Goal: Find specific page/section: Find specific page/section

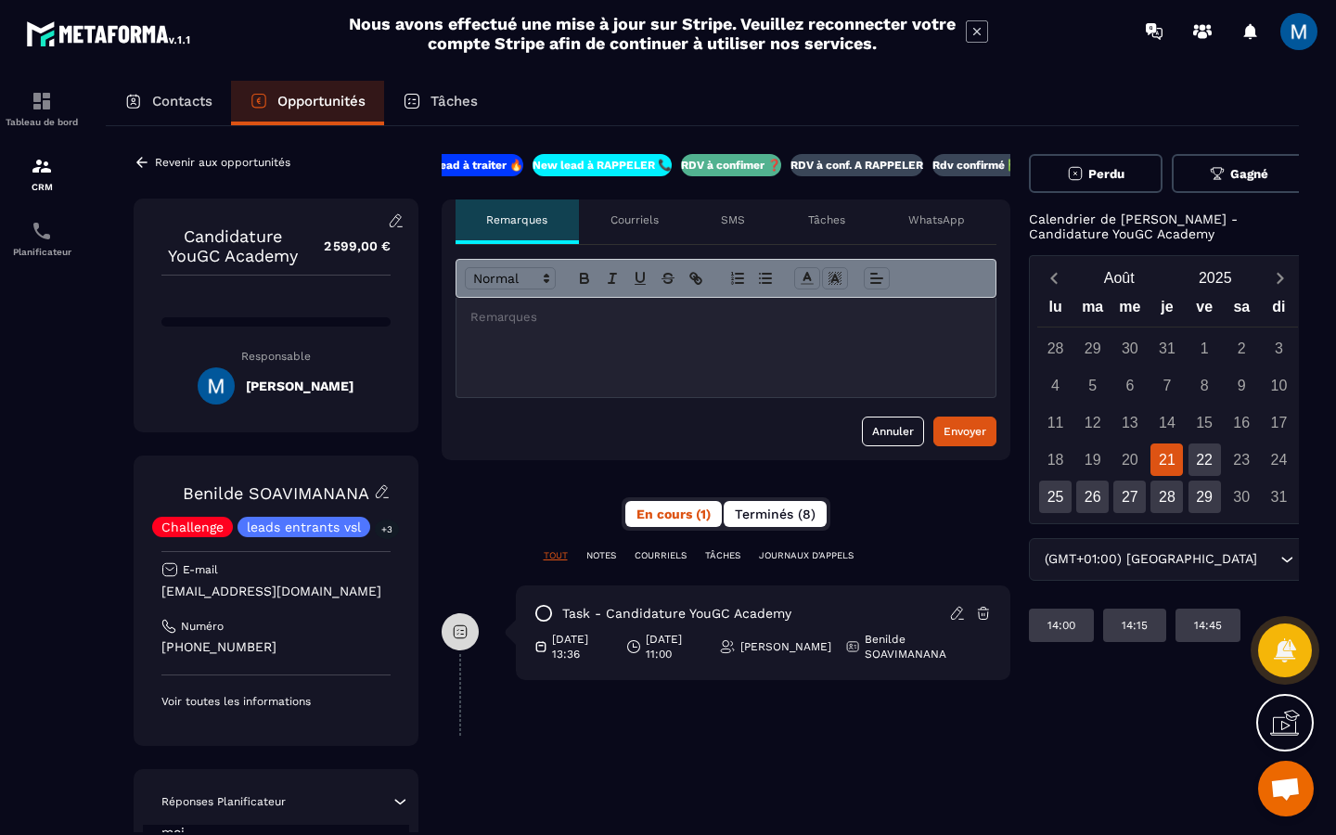
click at [797, 517] on span "Terminés (8)" at bounding box center [775, 514] width 81 height 15
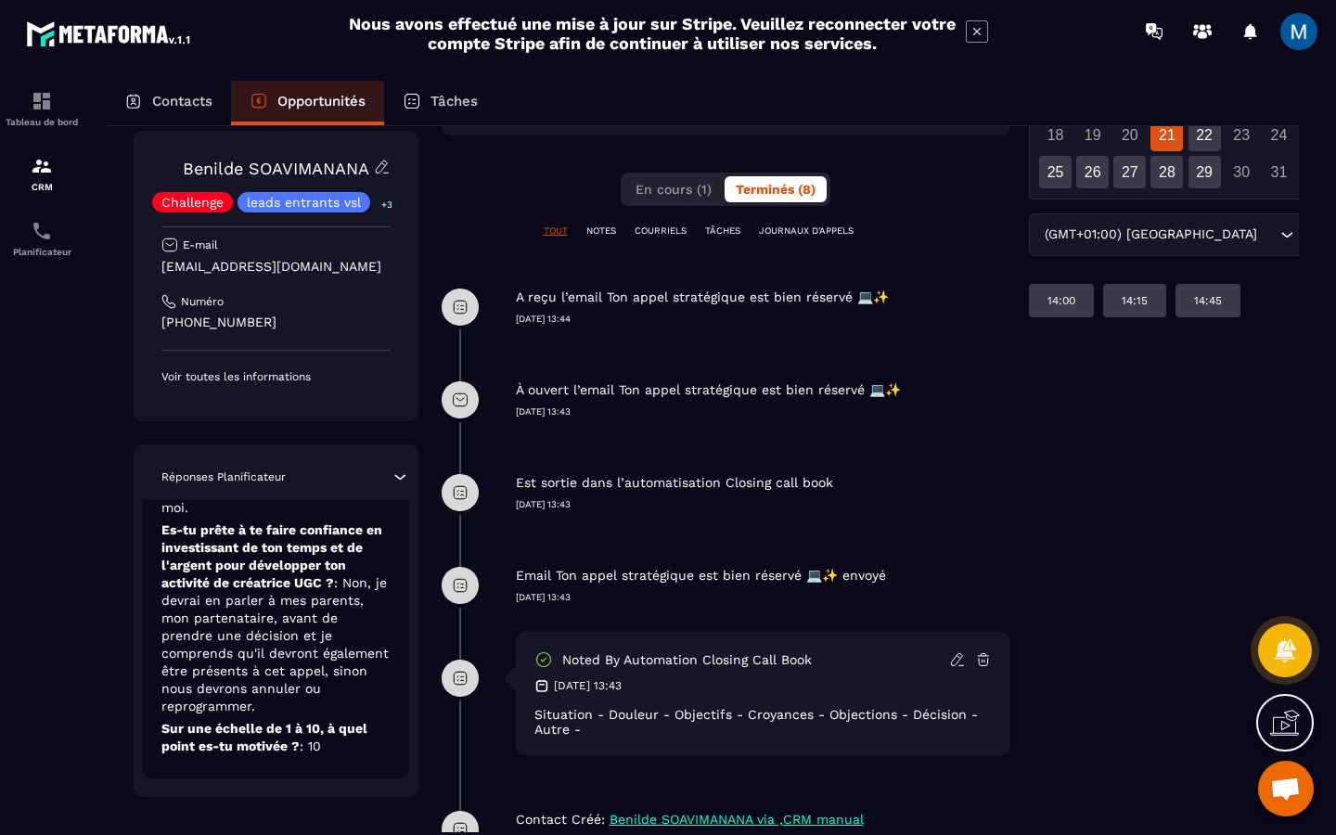
scroll to position [447, 0]
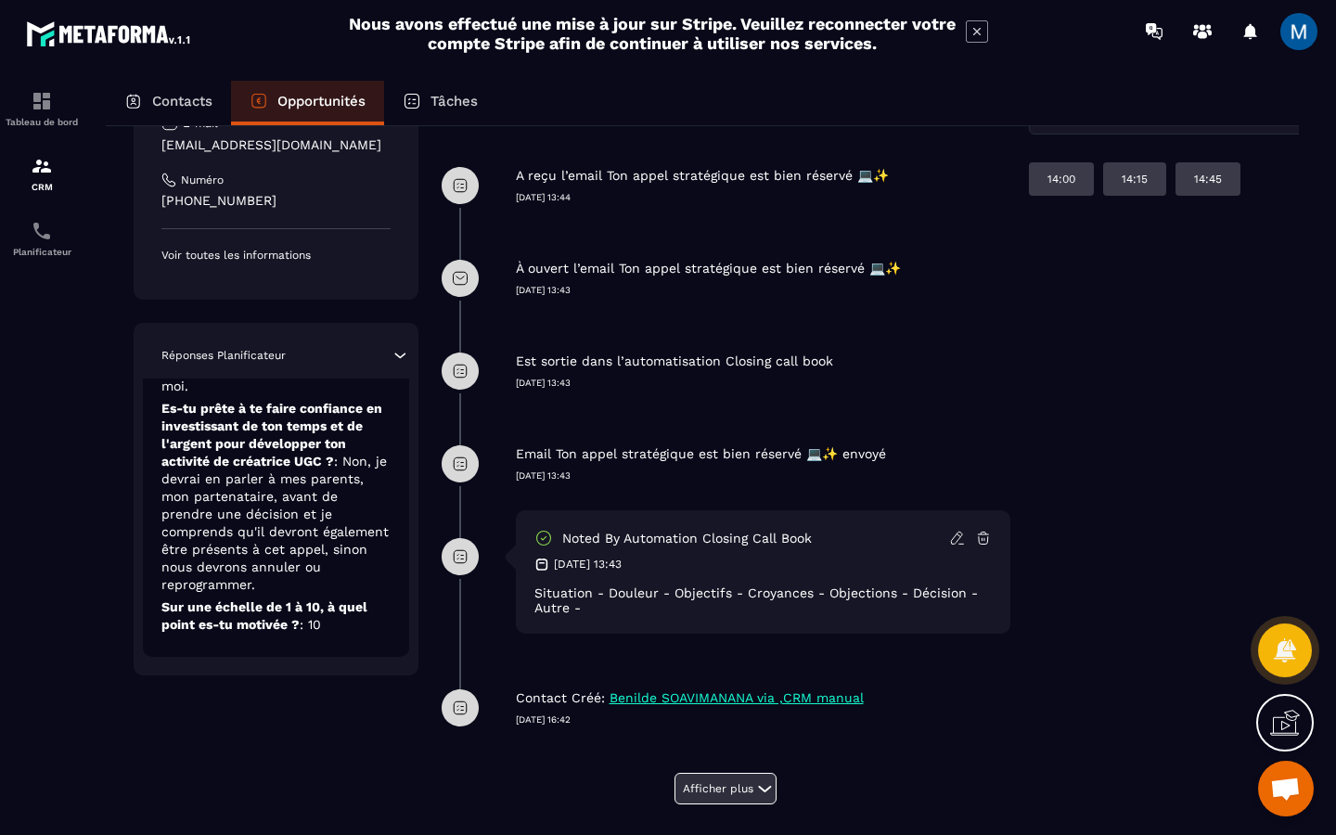
click at [754, 787] on icon at bounding box center [765, 789] width 22 height 22
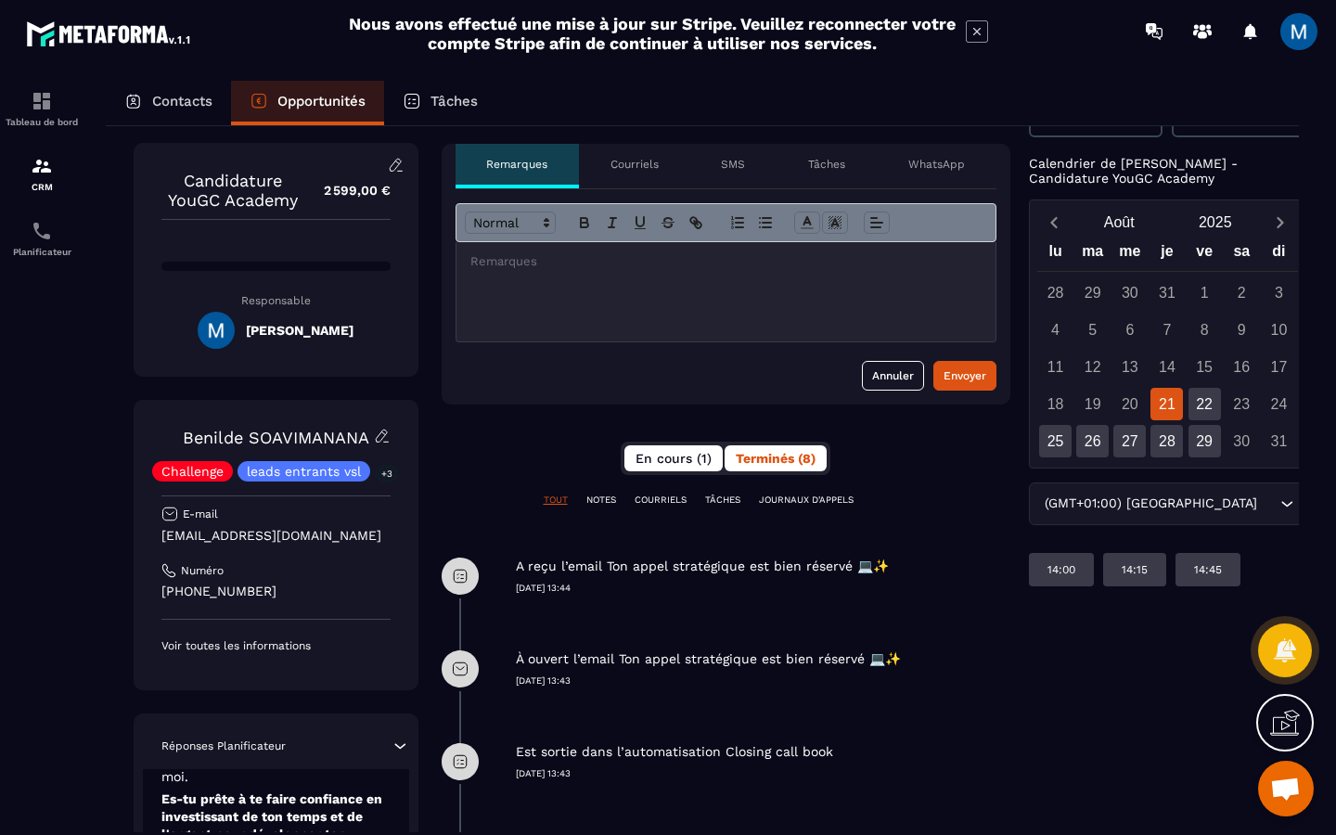
scroll to position [47, 0]
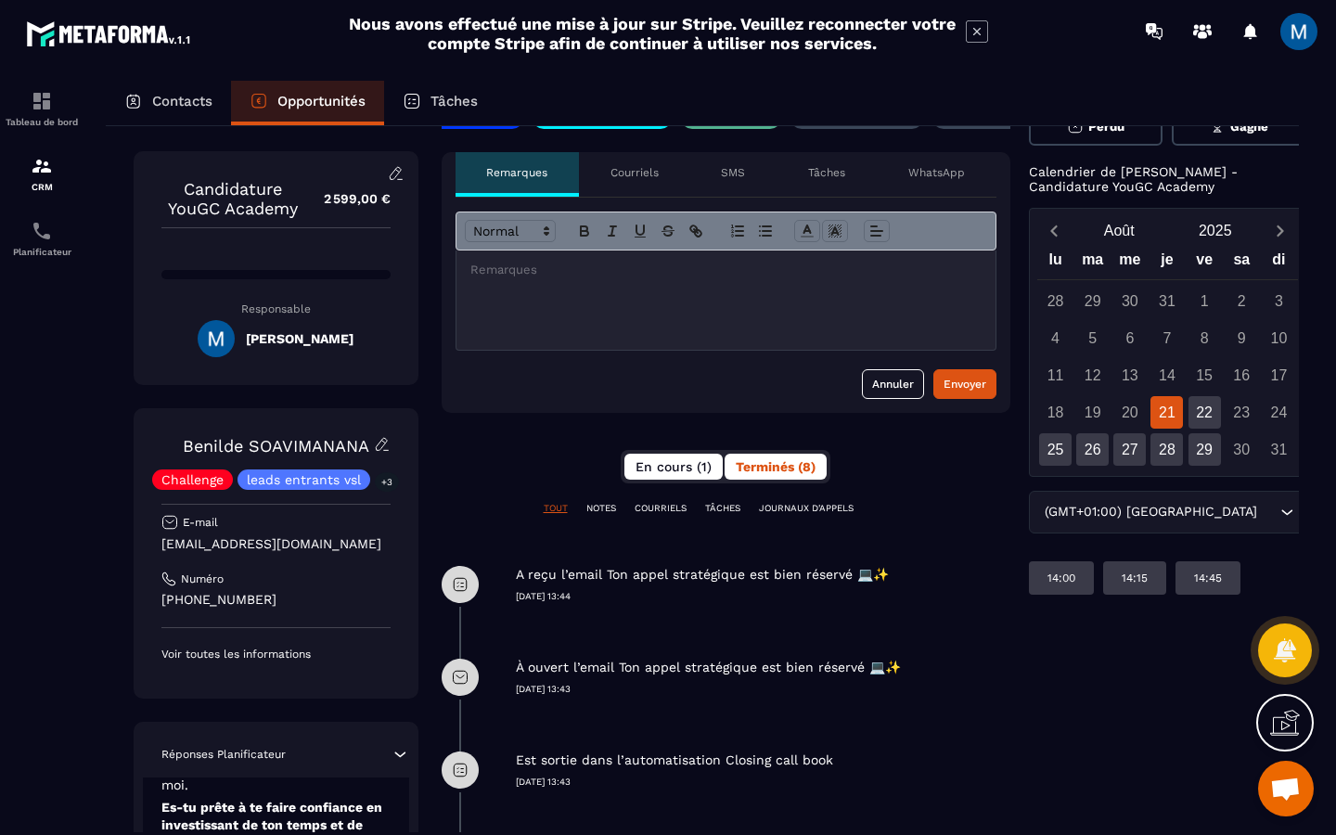
click at [680, 462] on span "En cours (1)" at bounding box center [674, 466] width 76 height 15
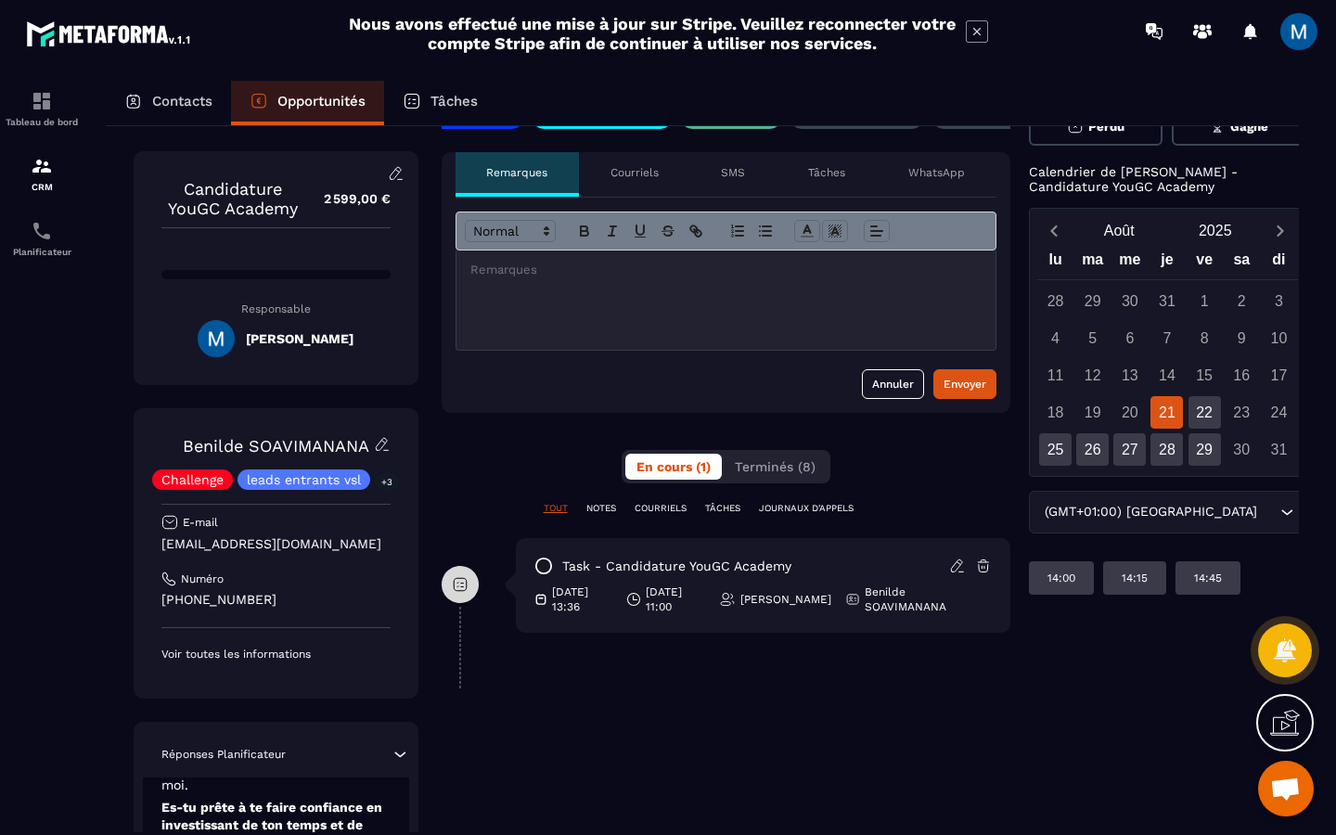
scroll to position [0, 0]
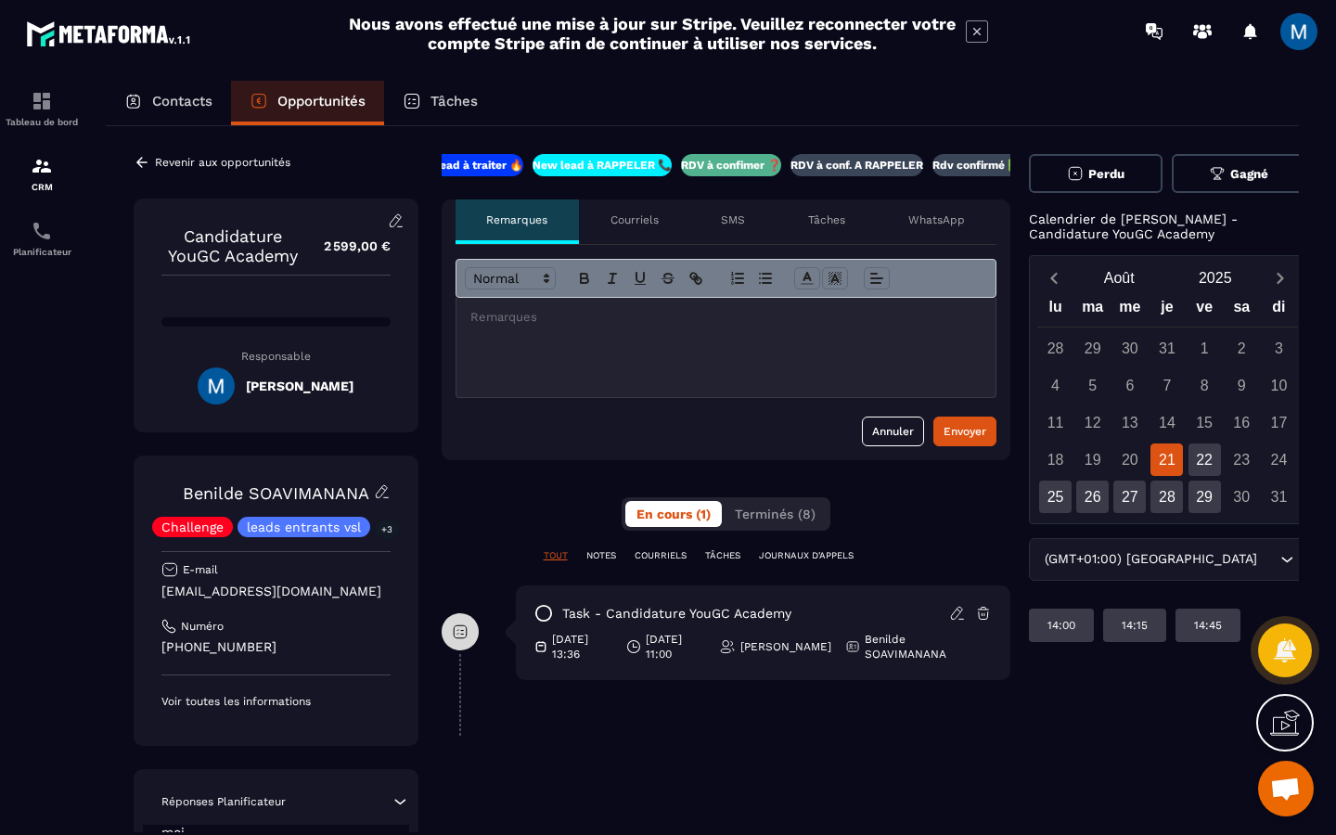
click at [182, 100] on p "Contacts" at bounding box center [182, 101] width 60 height 17
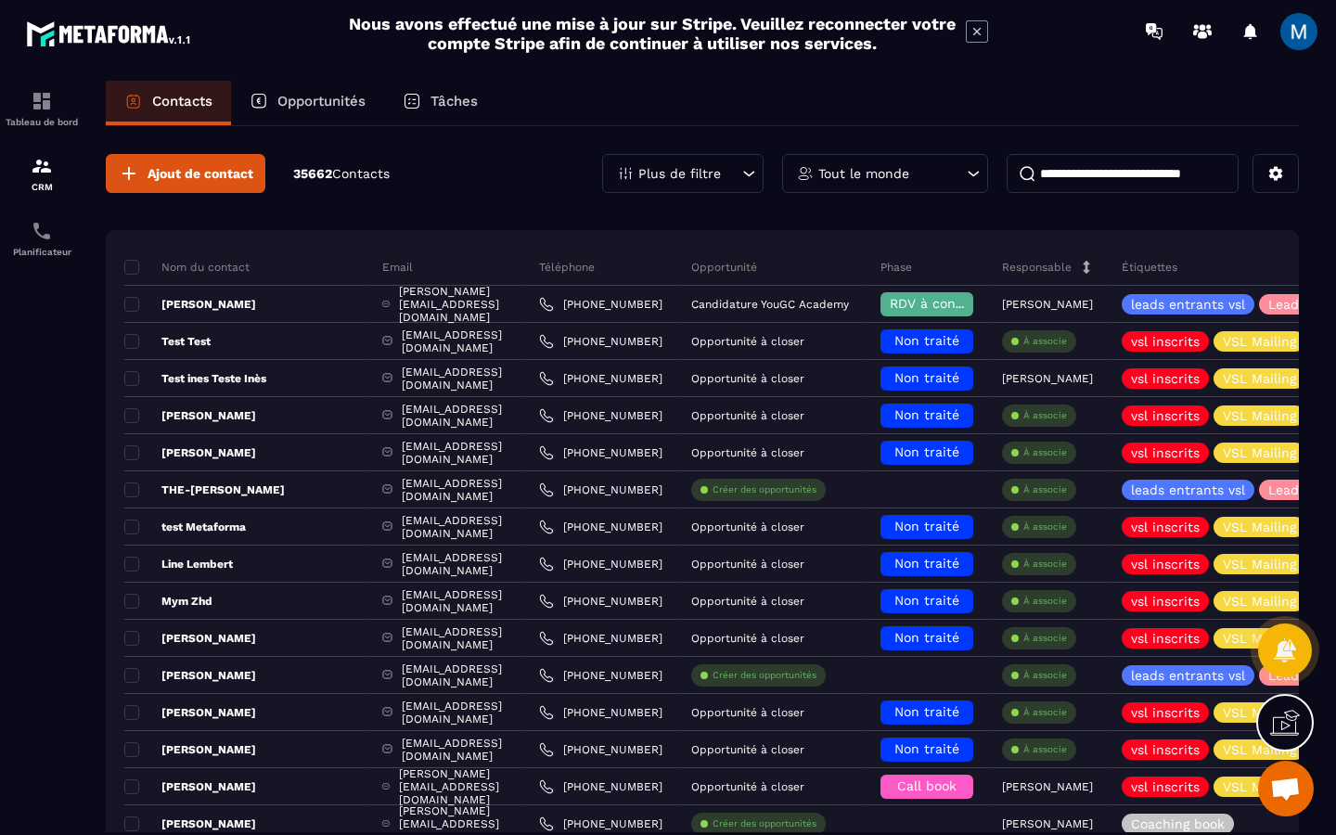
click at [1091, 183] on input at bounding box center [1123, 173] width 232 height 39
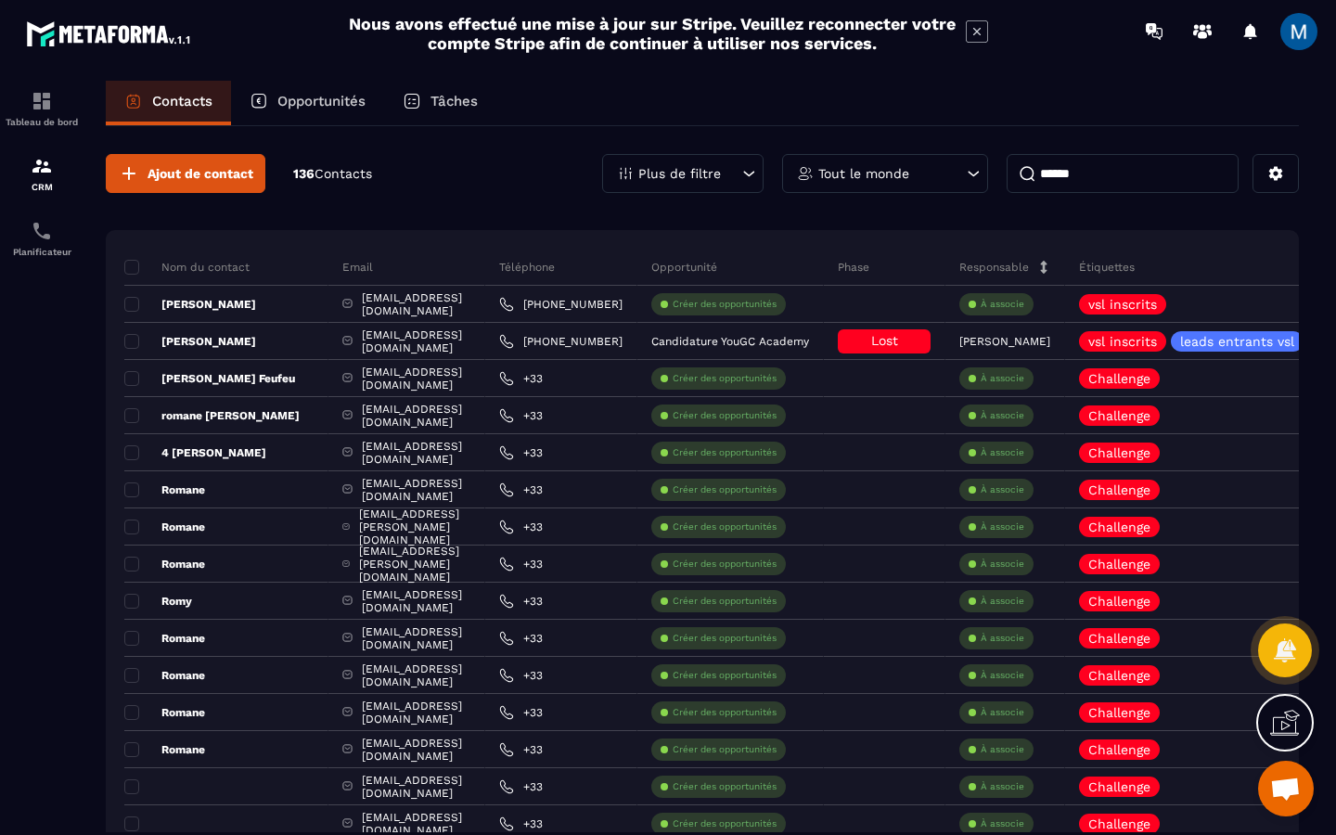
type input "******"
click at [328, 104] on p "Opportunités" at bounding box center [321, 101] width 88 height 17
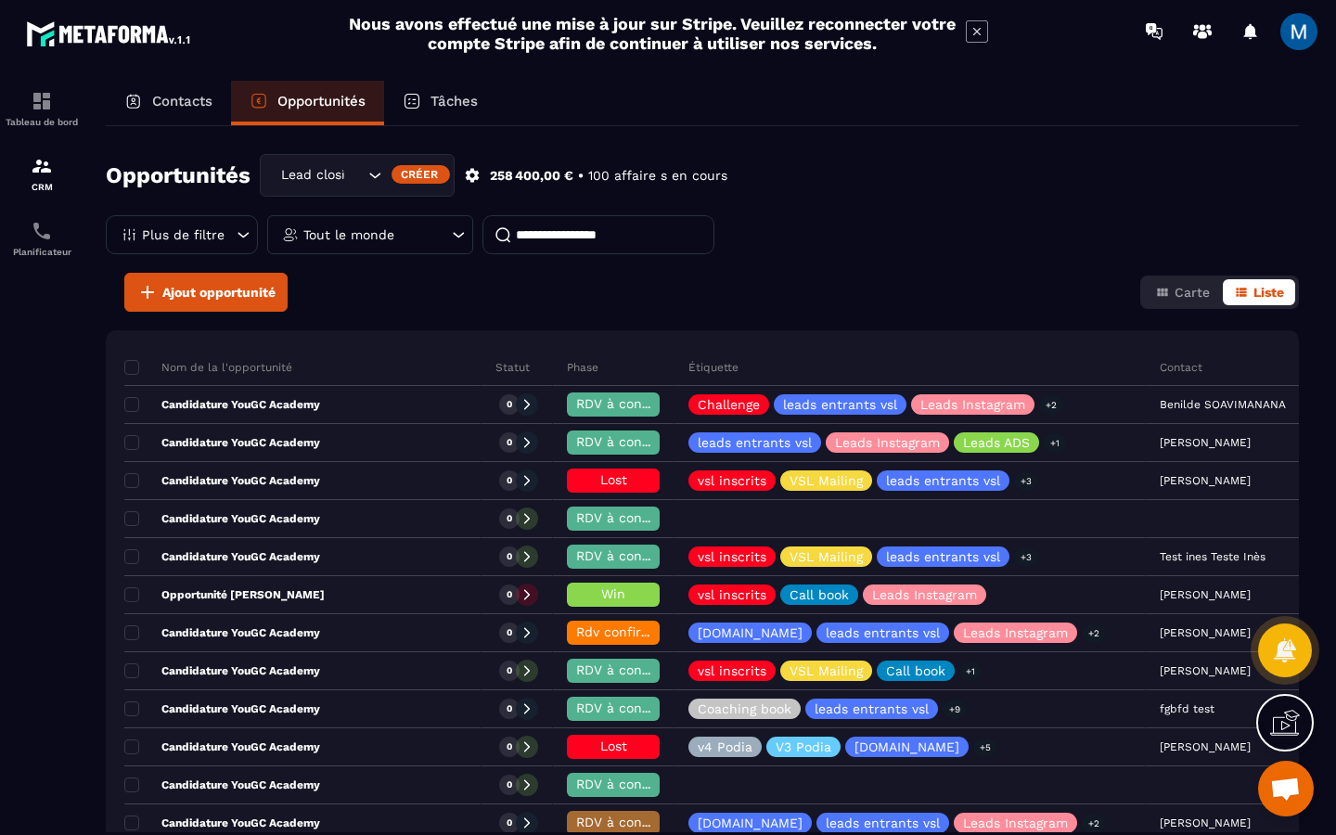
click at [378, 174] on icon "Search for option" at bounding box center [375, 175] width 19 height 19
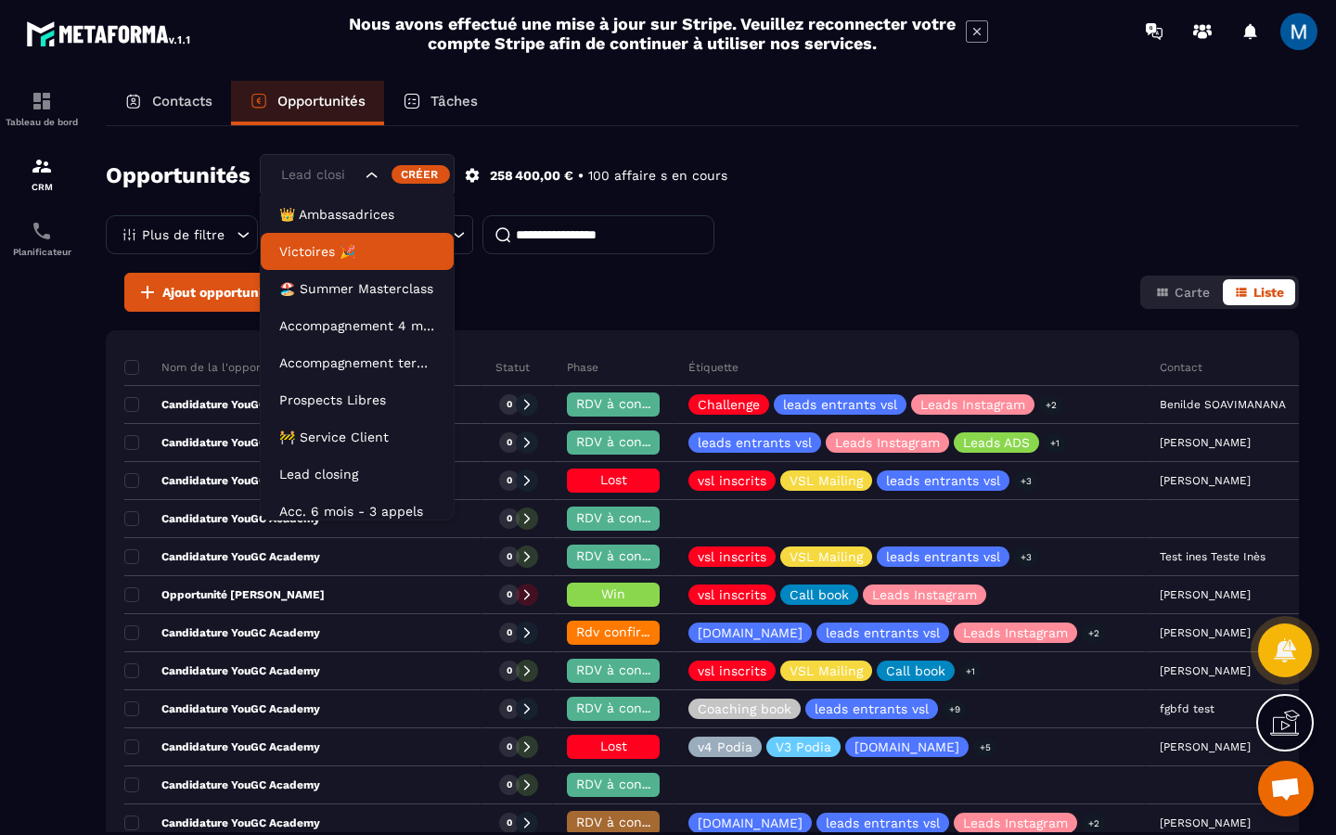
click at [824, 229] on div "Opportunités Lead closing 👑 Ambassadrices Victoires 🎉 🏖️ Summer Masterclass Acc…" at bounding box center [702, 213] width 1193 height 119
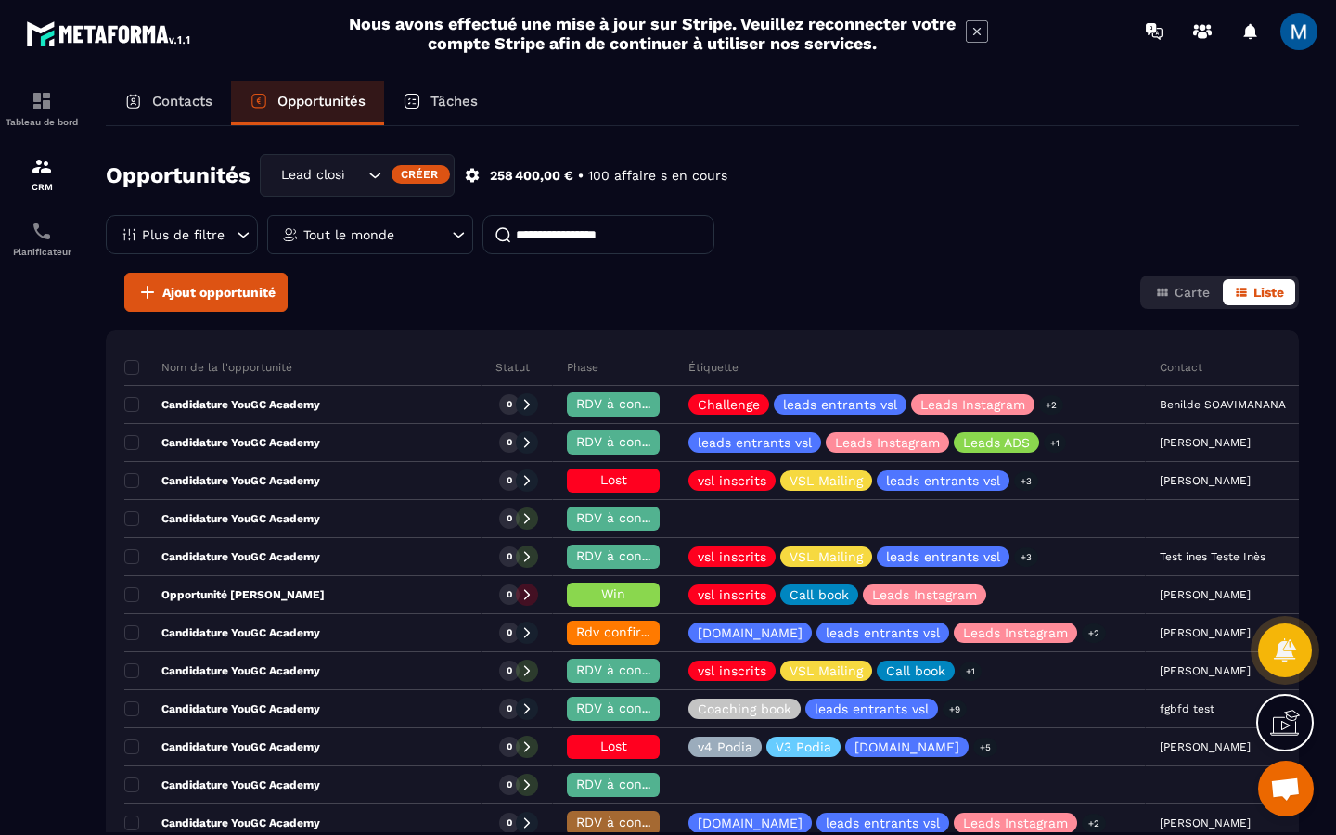
click at [382, 177] on div "Search for option" at bounding box center [404, 175] width 77 height 19
click at [179, 110] on div "Contacts" at bounding box center [168, 103] width 125 height 45
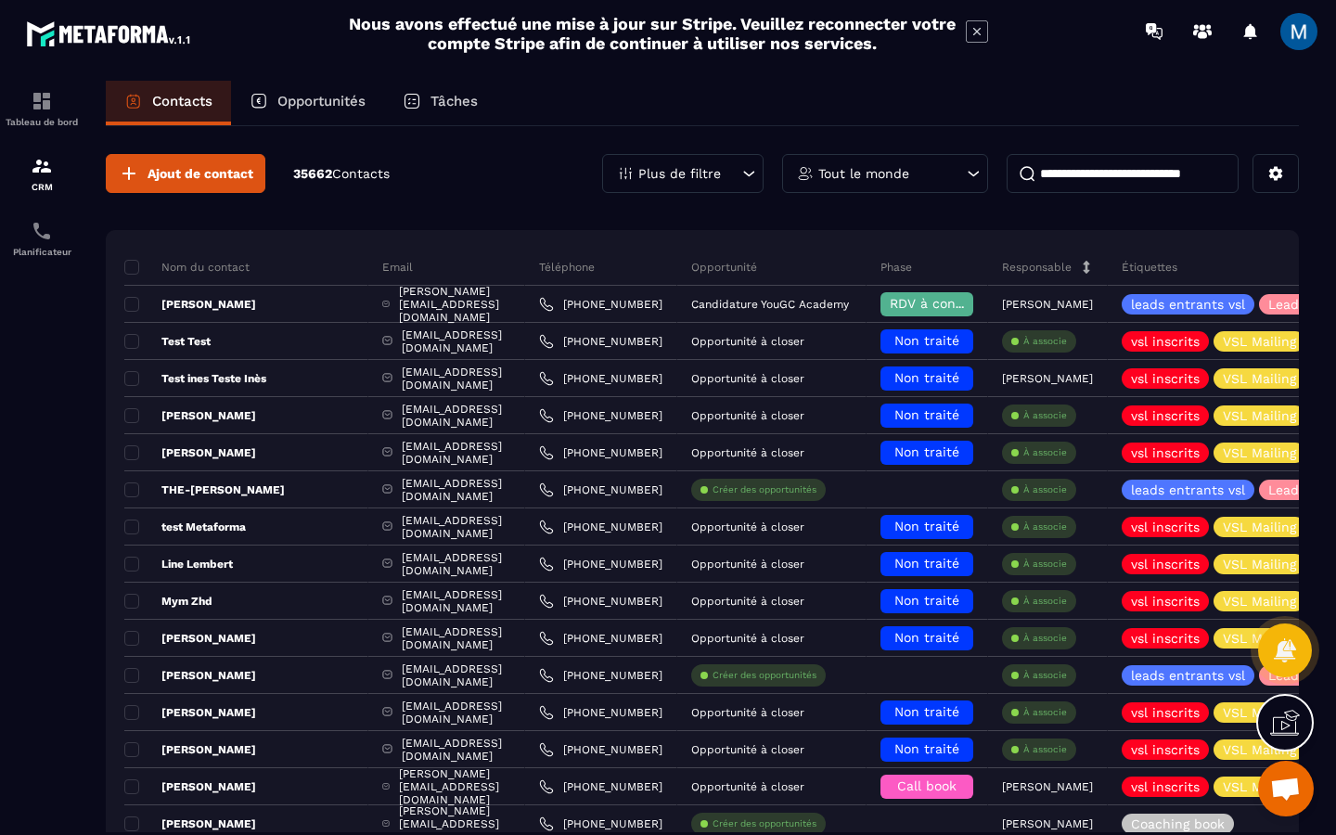
click at [271, 106] on div "Opportunités" at bounding box center [307, 103] width 153 height 45
